Goal: Transaction & Acquisition: Purchase product/service

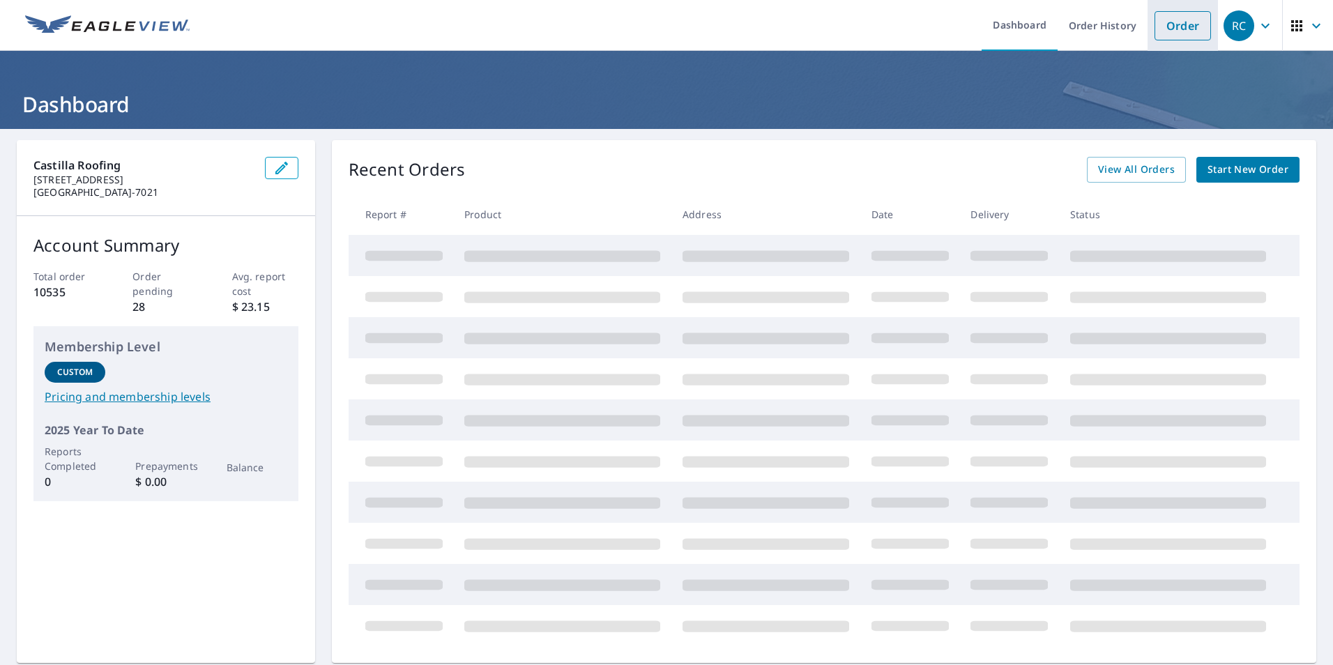
click at [1158, 31] on link "Order" at bounding box center [1183, 25] width 56 height 29
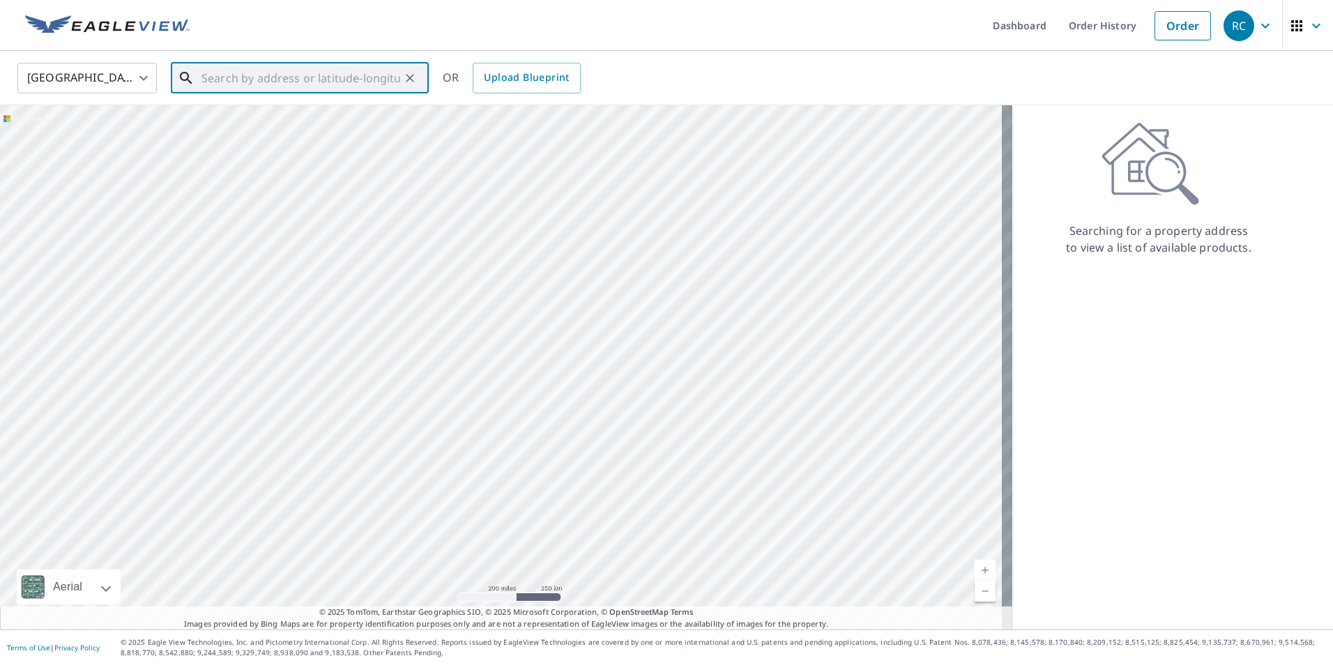
click at [291, 77] on input "text" at bounding box center [301, 78] width 199 height 39
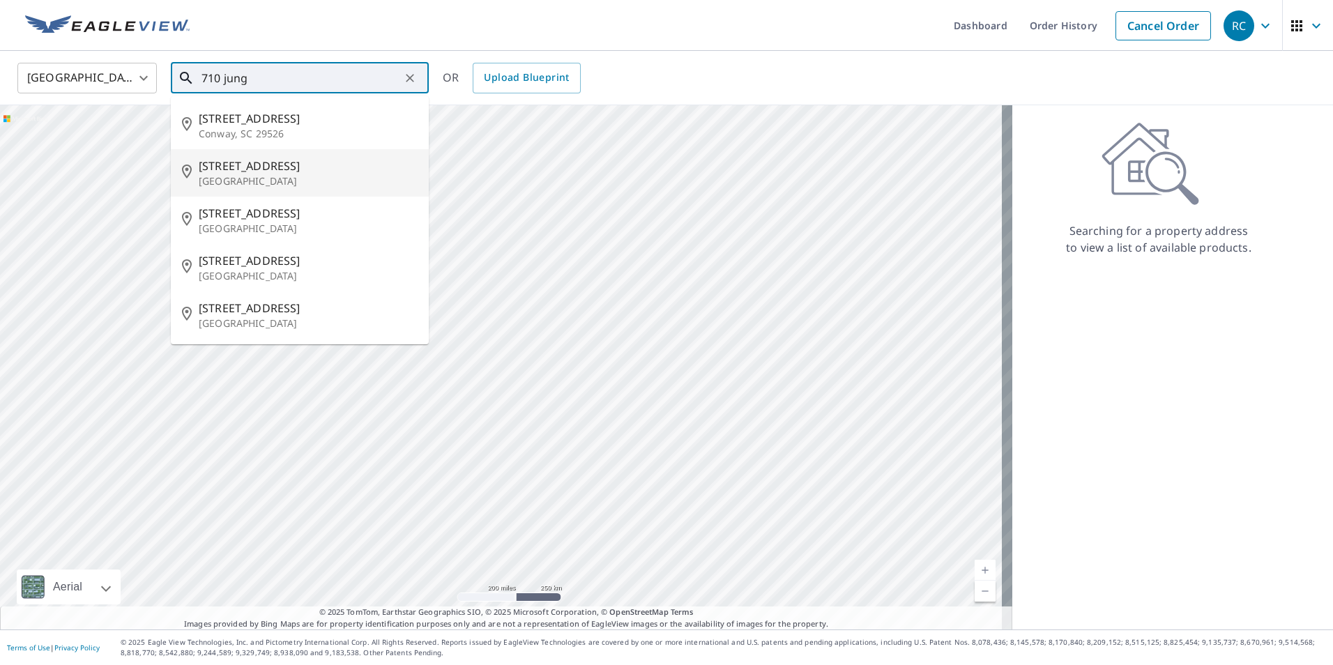
click at [281, 169] on span "[STREET_ADDRESS]" at bounding box center [308, 166] width 219 height 17
type input "[STREET_ADDRESS]"
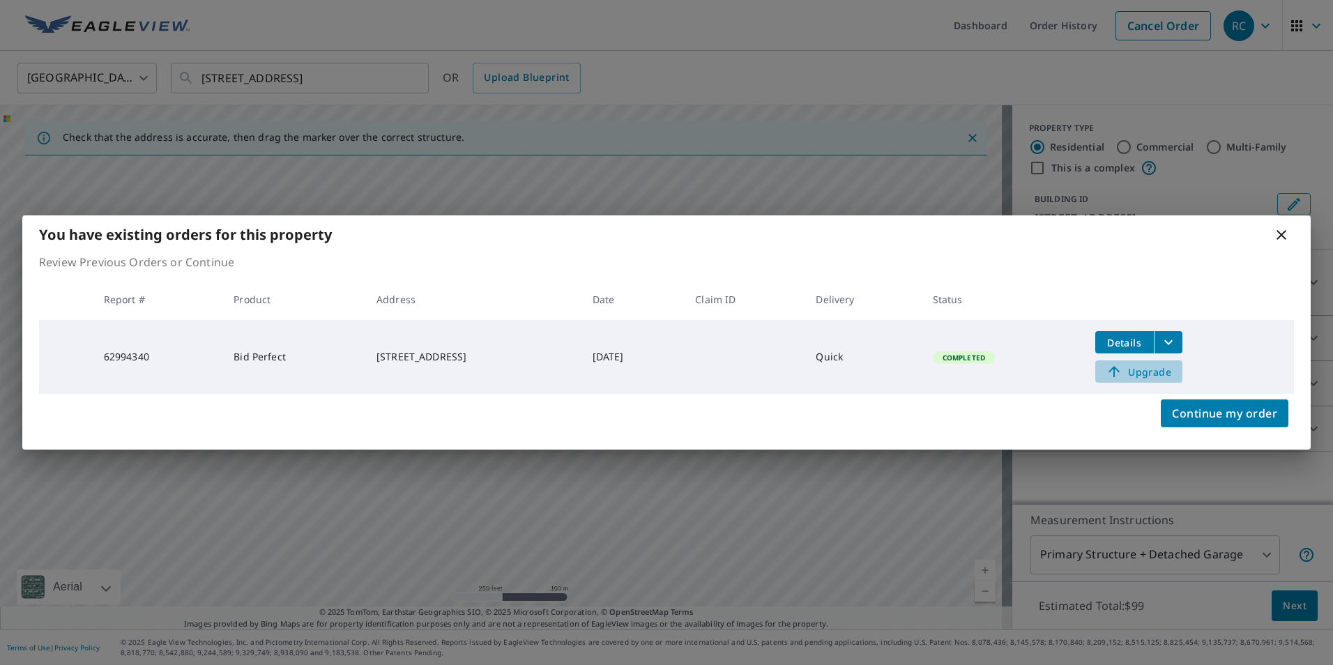
click at [1149, 375] on span "Upgrade" at bounding box center [1139, 371] width 70 height 17
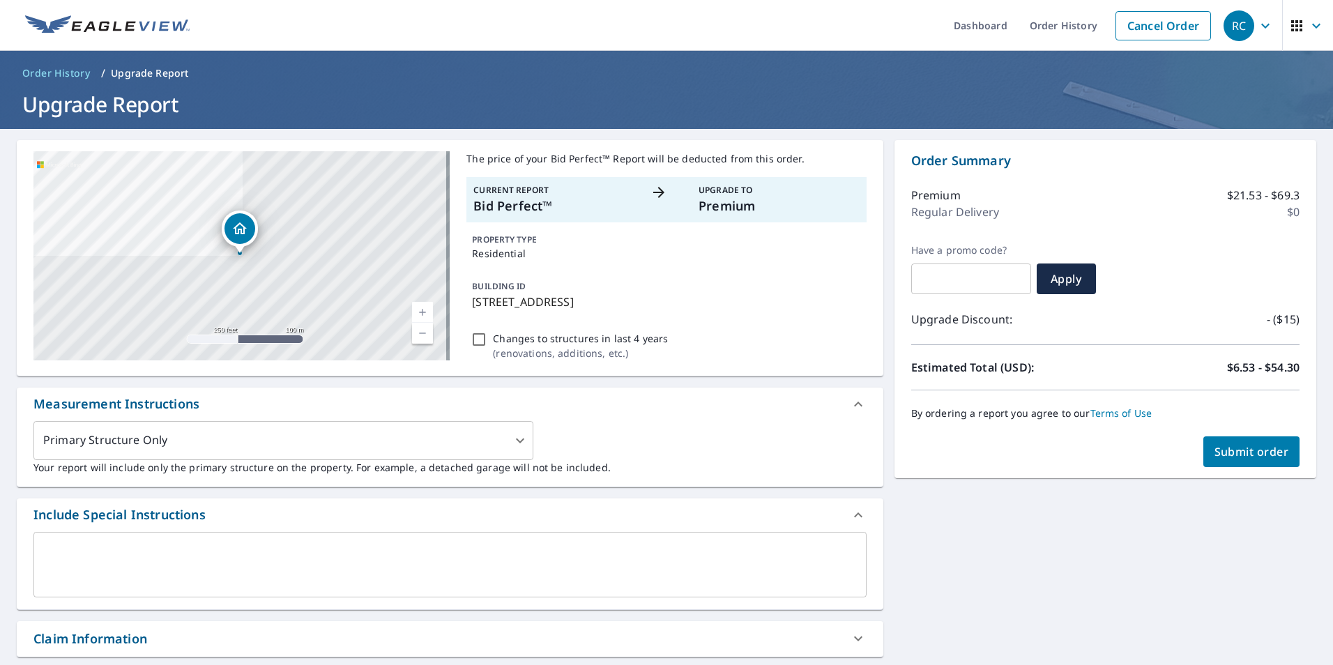
click at [1249, 460] on button "Submit order" at bounding box center [1252, 452] width 97 height 31
checkbox input "true"
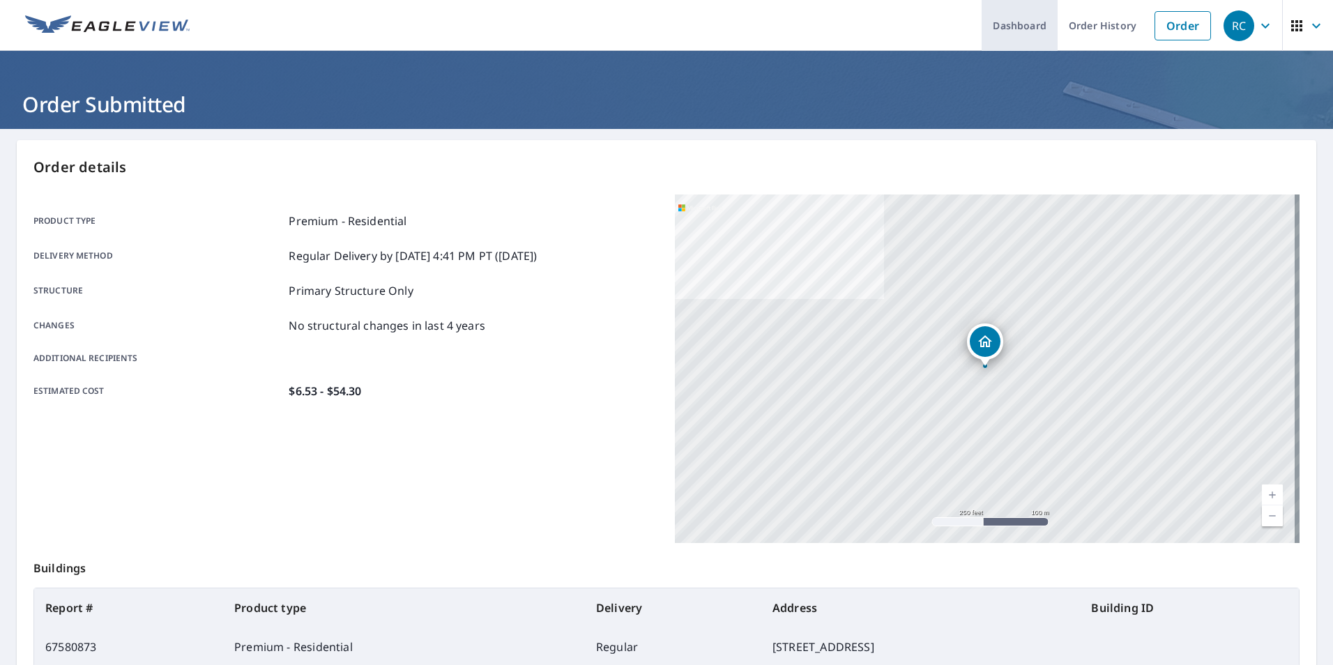
click at [1006, 32] on link "Dashboard" at bounding box center [1020, 25] width 76 height 51
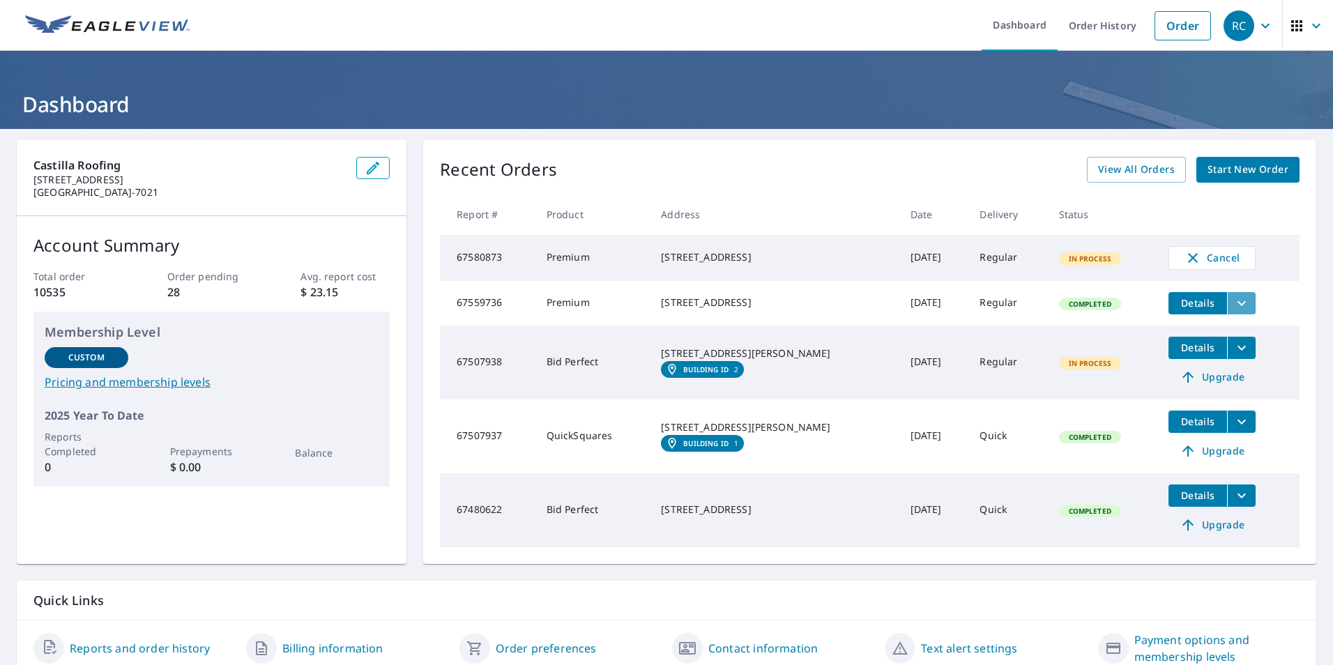
click at [1234, 308] on icon "filesDropdownBtn-67559736" at bounding box center [1242, 303] width 17 height 17
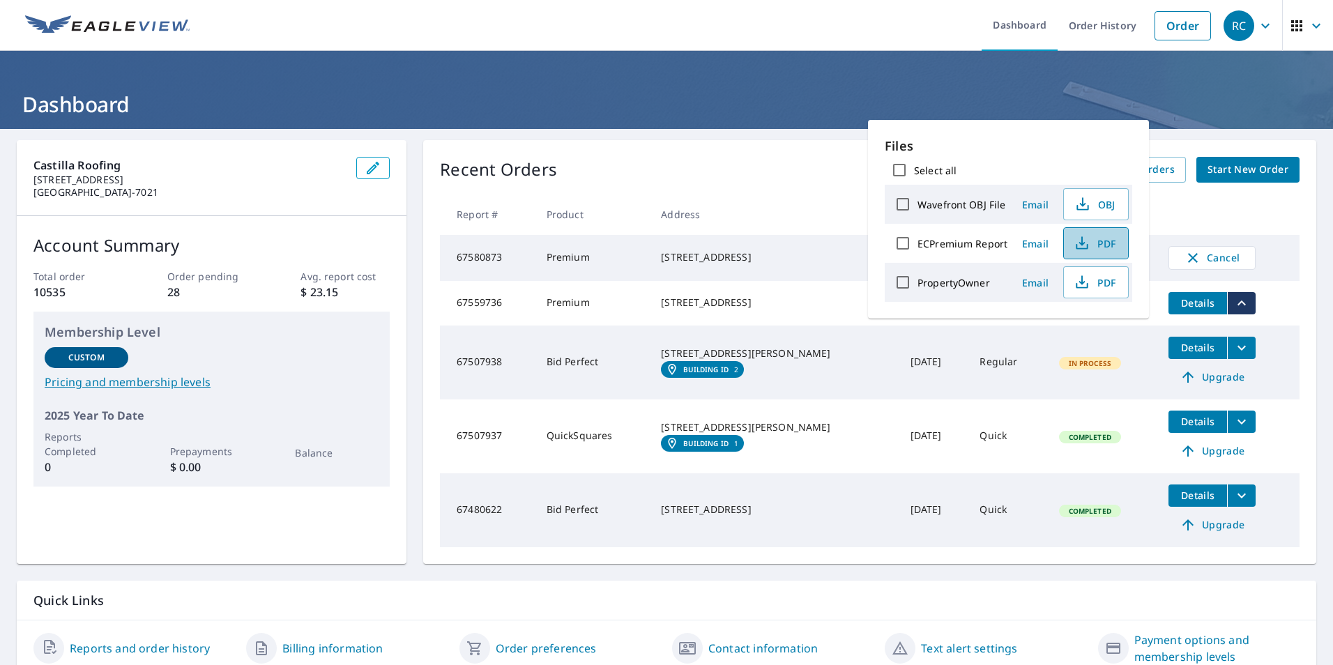
click at [1073, 245] on span "PDF" at bounding box center [1095, 243] width 45 height 17
drag, startPoint x: 1092, startPoint y: 248, endPoint x: 1701, endPoint y: 245, distance: 608.9
click at [1333, 245] on html "RC RC Dashboard Order History Order RC Dashboard Castilla Roofing [STREET_ADDRE…" at bounding box center [666, 332] width 1333 height 665
click at [1080, 251] on icon "button" at bounding box center [1082, 243] width 17 height 17
click at [541, 38] on ul "Dashboard Order History Order" at bounding box center [708, 25] width 1020 height 51
